Goal: Use online tool/utility: Utilize a website feature to perform a specific function

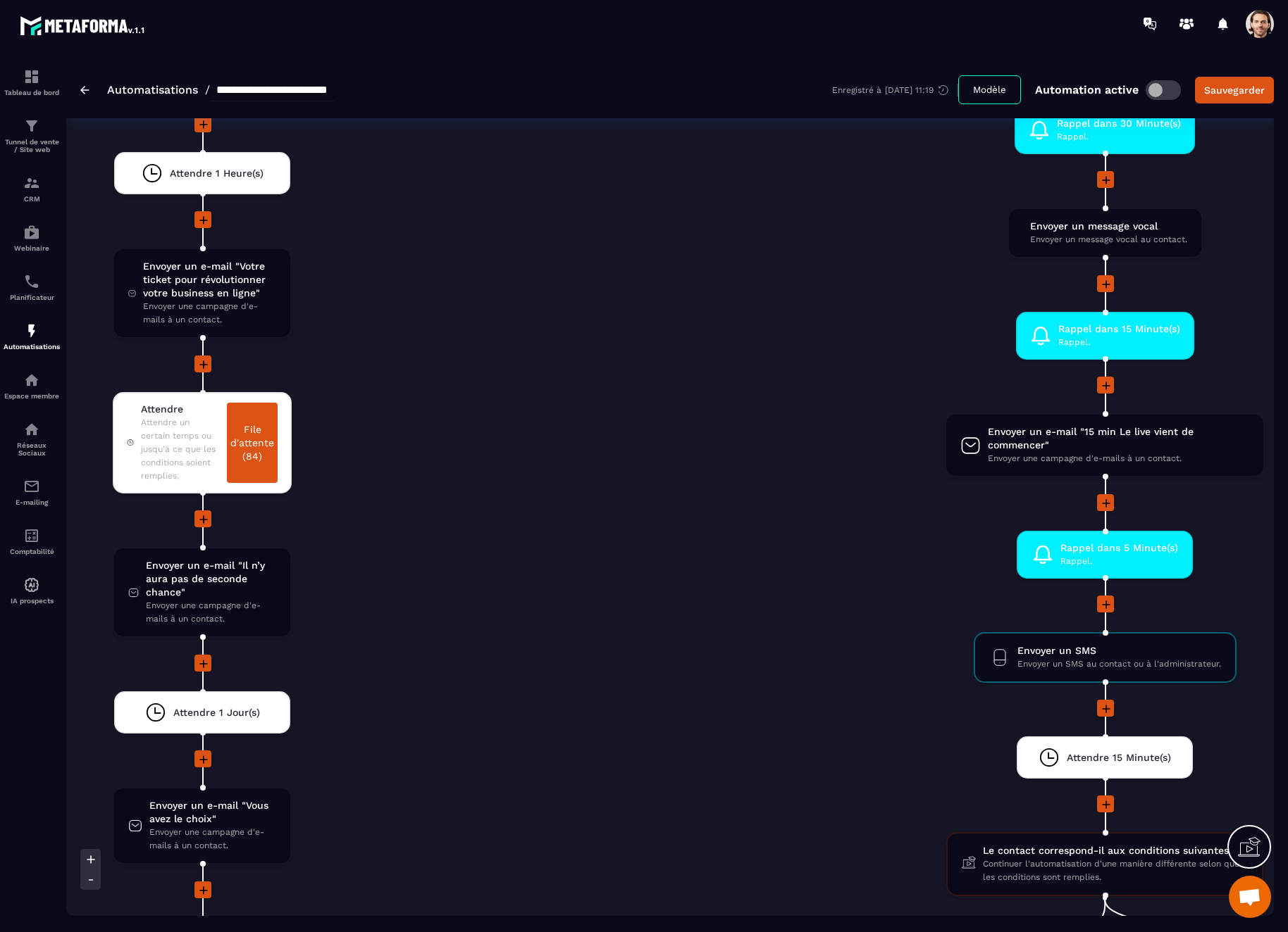
scroll to position [3009, 0]
